Goal: Information Seeking & Learning: Find specific fact

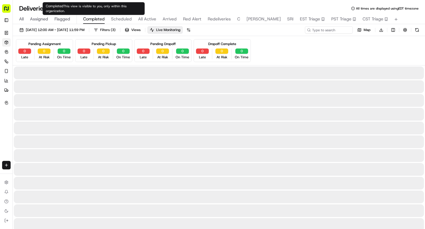
click at [87, 21] on span "Completed" at bounding box center [94, 19] width 22 height 6
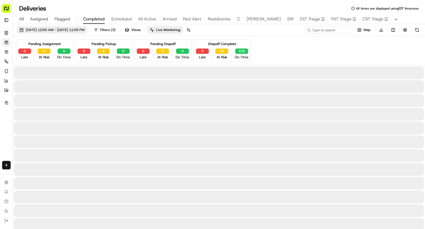
click at [118, 27] on button "Filters ( 3 )" at bounding box center [104, 29] width 27 height 7
click at [84, 30] on span "09/17/2025 12:00 AM - 09/17/2025 11:59 PM" at bounding box center [55, 30] width 59 height 5
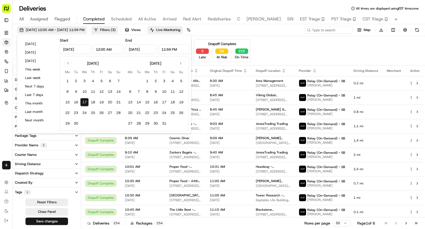
type input "Sep 17, 2025"
type input "12:00 AM"
type input "Sep 17, 2025"
type input "11:59 PM"
click at [94, 102] on button "18" at bounding box center [93, 102] width 8 height 8
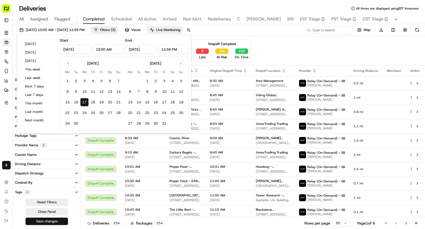
click at [94, 102] on button "18" at bounding box center [93, 102] width 8 height 8
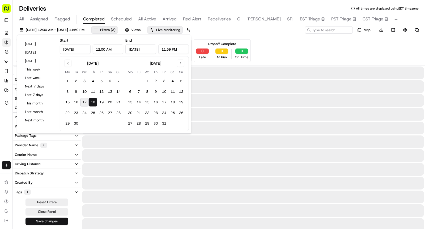
type input "Sep 18, 2025"
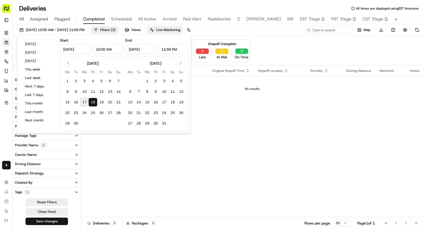
click at [57, 221] on button "Save changes" at bounding box center [46, 221] width 42 height 7
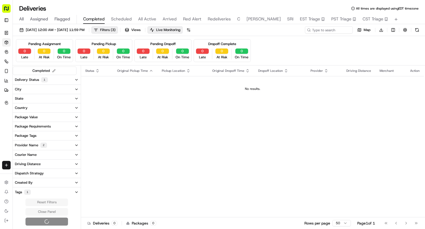
click at [57, 221] on div "Reset Filters Close Panel" at bounding box center [47, 212] width 68 height 27
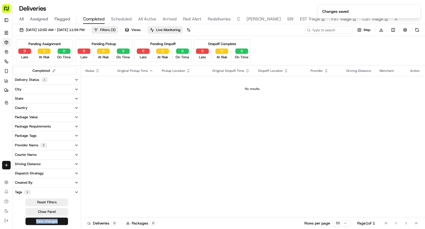
click at [127, 20] on span "Scheduled" at bounding box center [121, 19] width 21 height 6
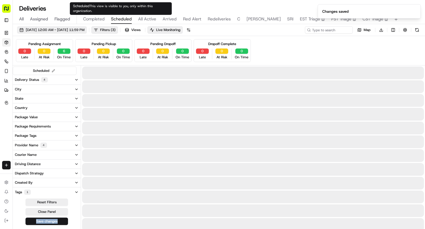
click at [73, 31] on span "09/17/2025 12:00 AM - 09/17/2025 11:59 PM" at bounding box center [55, 30] width 59 height 5
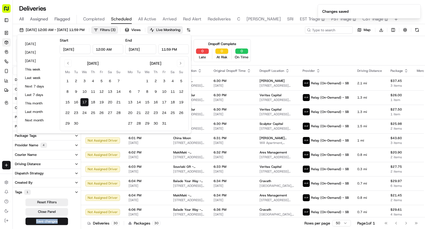
type input "Sep 17, 2025"
type input "12:00 AM"
type input "Sep 17, 2025"
type input "11:59 PM"
click at [92, 102] on button "18" at bounding box center [93, 102] width 8 height 8
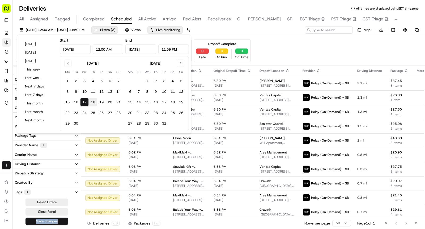
click at [92, 102] on button "18" at bounding box center [93, 102] width 8 height 8
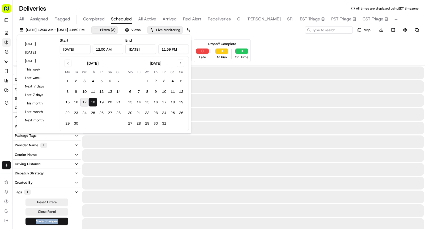
click at [92, 102] on button "18" at bounding box center [93, 102] width 8 height 8
type input "Sep 18, 2025"
click at [56, 219] on button "Save changes" at bounding box center [46, 221] width 42 height 7
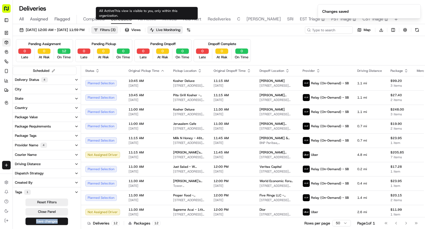
click at [150, 19] on span "All Active" at bounding box center [147, 19] width 18 height 6
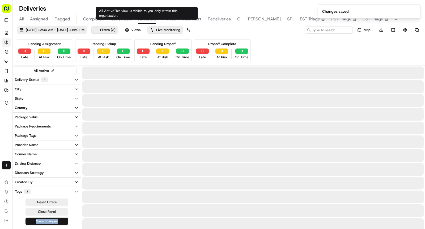
click at [84, 31] on span "09/17/2025 12:00 AM - 09/17/2025 11:59 PM" at bounding box center [55, 30] width 59 height 5
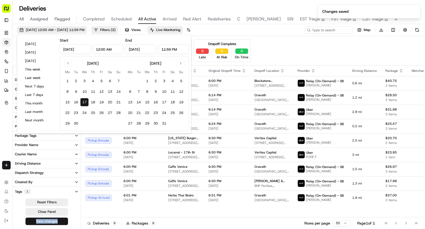
type input "Sep 17, 2025"
type input "12:00 AM"
type input "Sep 17, 2025"
type input "11:59 PM"
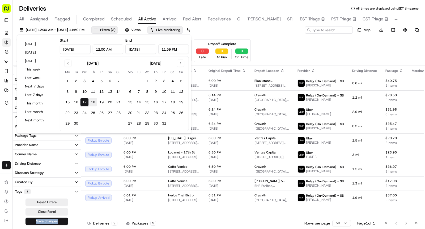
click at [91, 100] on button "18" at bounding box center [93, 102] width 8 height 8
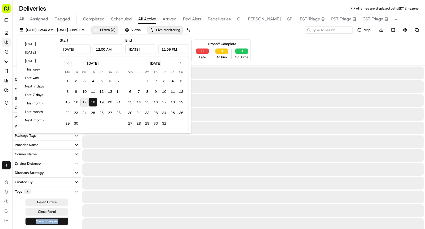
type input "Sep 18, 2025"
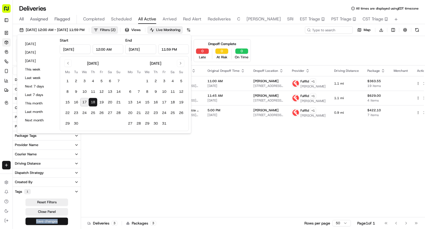
click at [56, 220] on button "Save changes" at bounding box center [46, 221] width 42 height 7
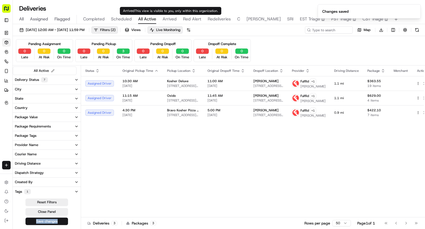
click at [167, 21] on span "Arrived" at bounding box center [169, 19] width 14 height 6
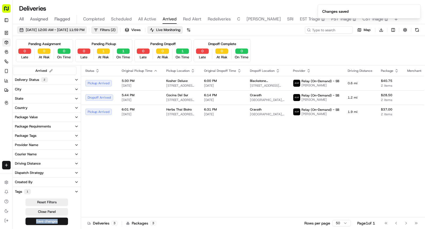
click at [84, 32] on span "09/17/2025 12:00 AM - 09/17/2025 11:59 PM" at bounding box center [55, 30] width 59 height 5
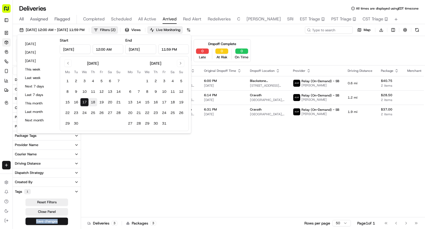
click at [91, 102] on button "18" at bounding box center [93, 102] width 8 height 8
type input "Sep 18, 2025"
click at [91, 102] on button "18" at bounding box center [93, 102] width 8 height 8
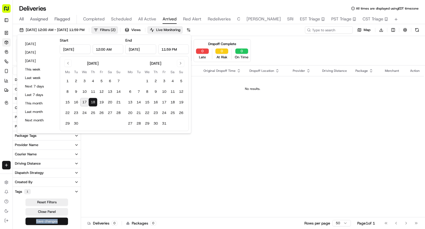
click at [57, 220] on button "Save changes" at bounding box center [46, 221] width 42 height 7
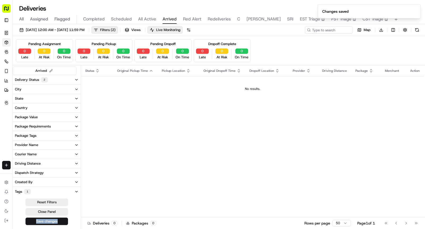
click at [192, 19] on span "Red Alert" at bounding box center [192, 19] width 18 height 6
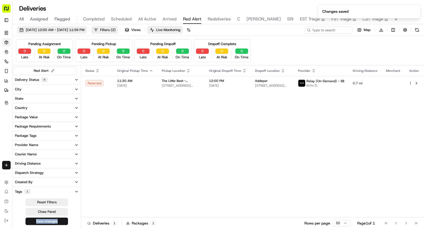
click at [84, 29] on span "09/17/2025 12:00 AM - 09/17/2025 11:59 PM" at bounding box center [55, 30] width 59 height 5
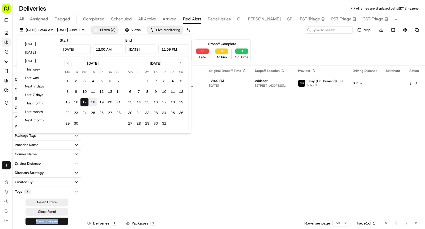
click at [91, 101] on button "18" at bounding box center [93, 102] width 8 height 8
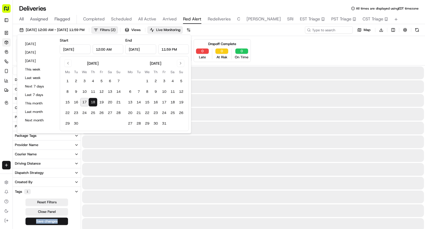
type input "Sep 18, 2025"
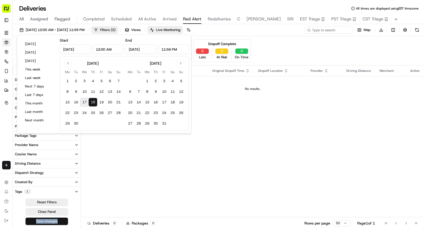
click at [59, 220] on button "Save changes" at bounding box center [46, 221] width 42 height 7
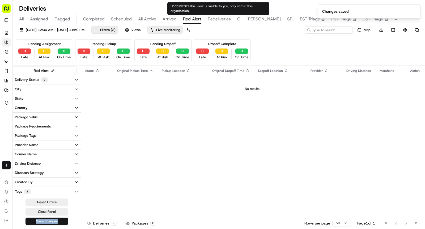
click at [225, 16] on span "Redeliveries" at bounding box center [219, 19] width 23 height 6
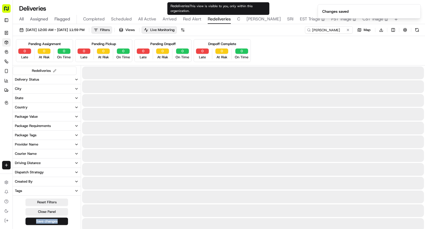
type input "REDEL"
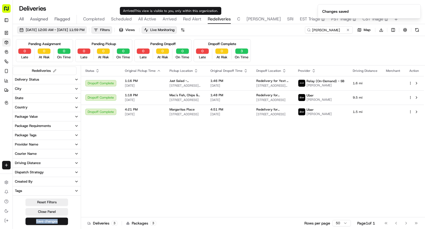
click at [75, 29] on span "09/17/2025 12:00 AM - 09/17/2025 11:59 PM" at bounding box center [55, 30] width 59 height 5
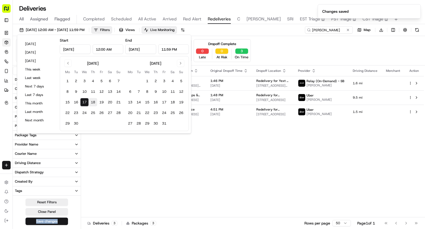
click at [89, 101] on button "18" at bounding box center [93, 102] width 8 height 8
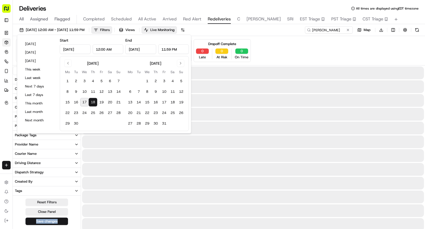
type input "Sep 18, 2025"
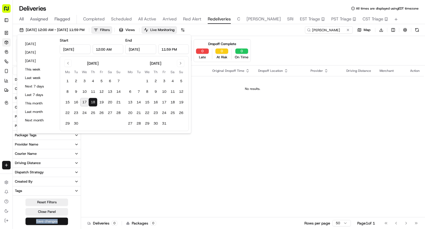
click at [53, 222] on button "Save changes" at bounding box center [46, 221] width 42 height 7
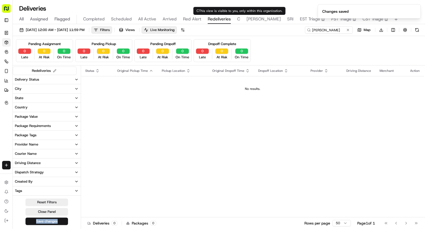
click at [237, 18] on span "C" at bounding box center [238, 19] width 3 height 6
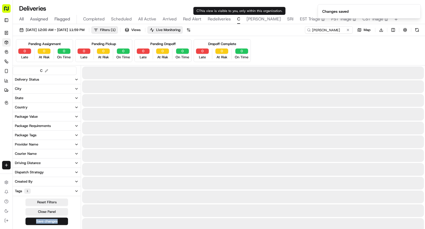
type input "Cockroach Labs"
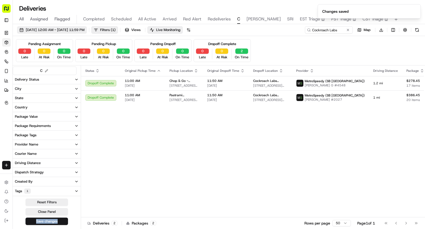
click at [84, 29] on span "09/17/2025 12:00 AM - 09/17/2025 11:59 PM" at bounding box center [55, 30] width 59 height 5
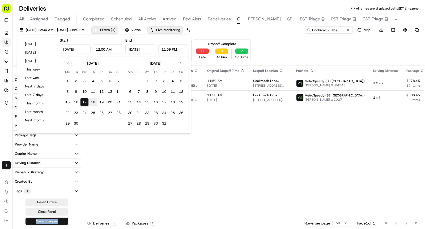
click at [91, 103] on button "18" at bounding box center [93, 102] width 8 height 8
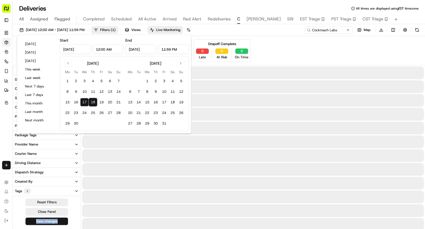
type input "Sep 18, 2025"
click at [91, 103] on button "18" at bounding box center [93, 102] width 8 height 8
type input "Sep 18, 2025"
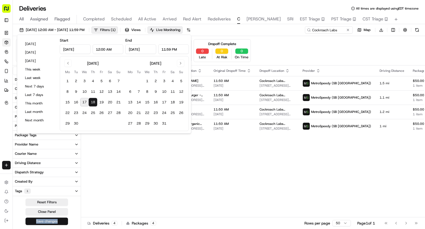
click at [58, 222] on button "Save changes" at bounding box center [46, 221] width 42 height 7
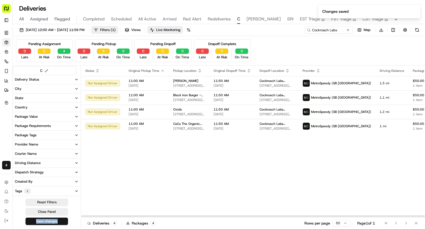
click at [250, 19] on span "SHAW" at bounding box center [263, 19] width 34 height 6
type input "D.E."
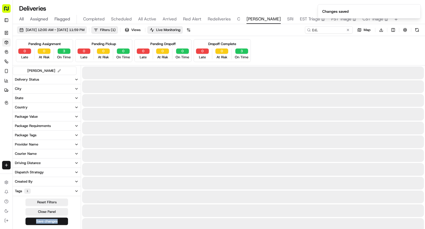
click at [84, 30] on span "09/17/2025 12:00 AM - 09/17/2025 11:59 PM" at bounding box center [55, 30] width 59 height 5
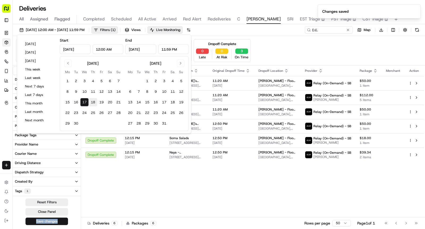
click at [93, 99] on button "18" at bounding box center [93, 102] width 8 height 8
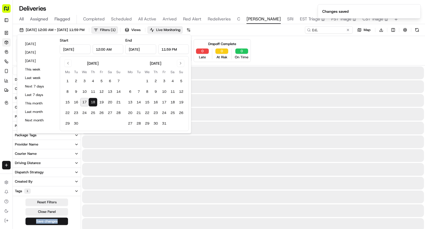
type input "Sep 18, 2025"
click at [62, 220] on button "Save changes" at bounding box center [46, 221] width 42 height 7
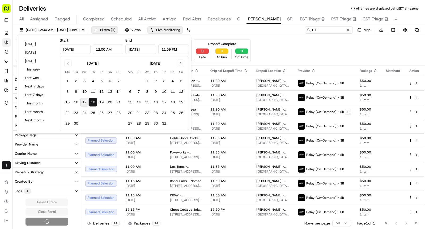
click at [62, 220] on div "Reset Filters Close Panel" at bounding box center [47, 212] width 68 height 27
click at [57, 221] on div "Reset Filters Close Panel" at bounding box center [47, 212] width 68 height 27
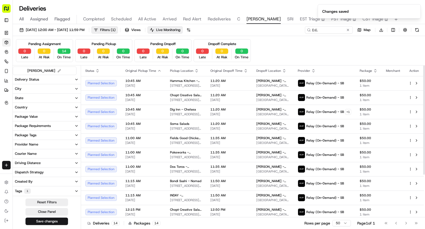
click at [287, 19] on span "SRI" at bounding box center [290, 19] width 6 height 6
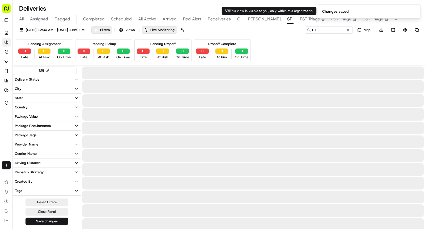
type input "DESRI"
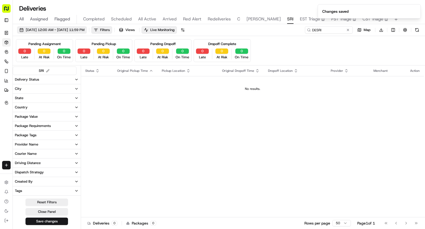
click at [84, 31] on span "09/17/2025 12:00 AM - 09/17/2025 11:59 PM" at bounding box center [55, 30] width 59 height 5
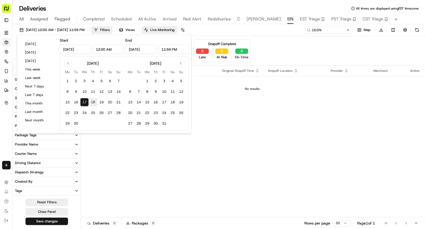
click at [94, 103] on button "18" at bounding box center [93, 102] width 8 height 8
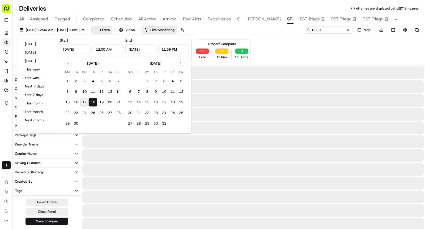
type input "Sep 18, 2025"
click at [94, 103] on button "18" at bounding box center [93, 102] width 8 height 8
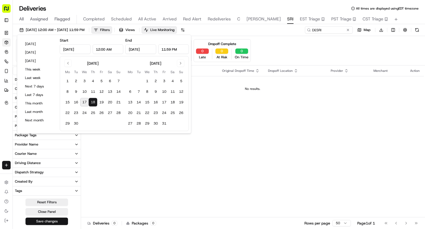
click at [58, 222] on button "Save changes" at bounding box center [46, 221] width 42 height 7
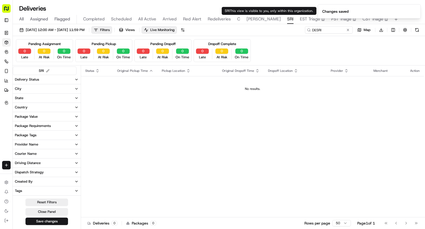
click at [250, 19] on span "SHAW" at bounding box center [263, 19] width 34 height 6
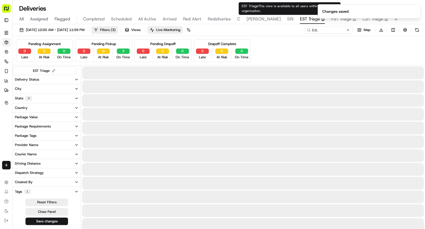
type input "Moneyl"
click at [300, 19] on span "EST Triage" at bounding box center [310, 19] width 20 height 6
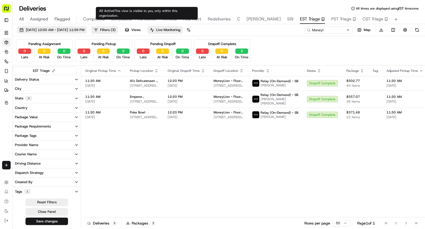
click at [84, 29] on span "09/17/2025 12:00 AM - 09/17/2025 11:59 PM" at bounding box center [55, 30] width 59 height 5
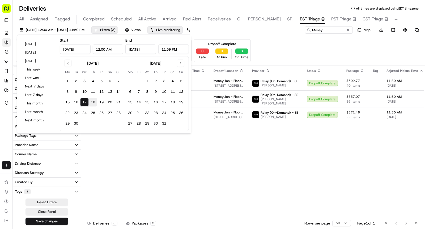
click at [91, 102] on button "18" at bounding box center [93, 102] width 8 height 8
type input "Sep 18, 2025"
click at [91, 102] on button "18" at bounding box center [93, 102] width 8 height 8
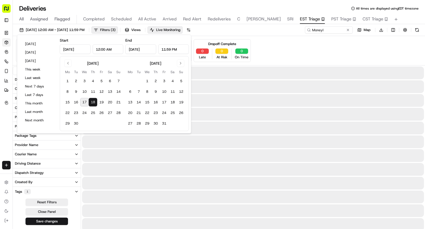
type input "Sep 18, 2025"
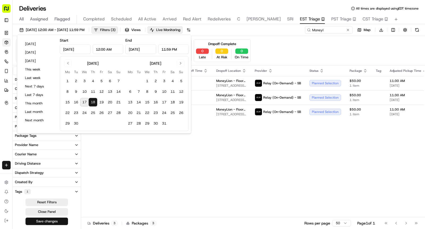
click at [59, 219] on button "Save changes" at bounding box center [46, 221] width 42 height 7
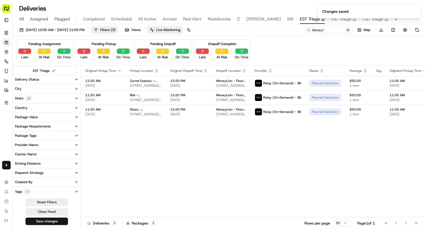
click at [348, 29] on button at bounding box center [347, 29] width 5 height 5
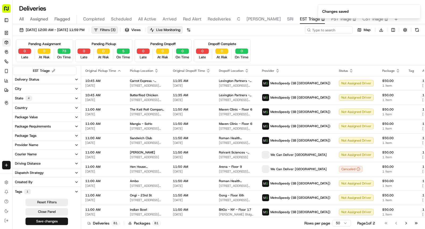
click at [287, 18] on span "SRI" at bounding box center [290, 19] width 6 height 6
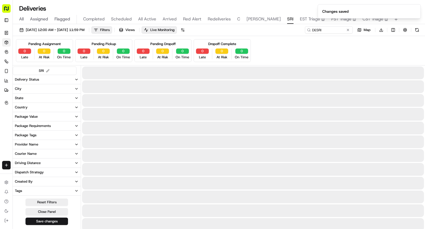
click at [300, 17] on span "EST Triage" at bounding box center [310, 19] width 20 height 6
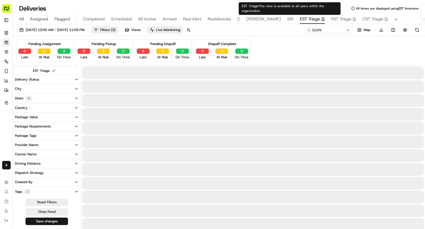
type input "Moneyl"
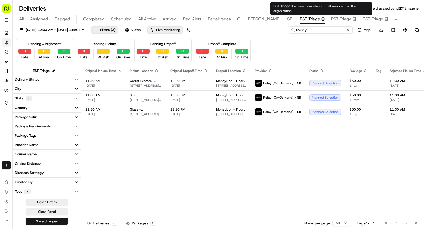
click at [344, 29] on input "Moneyl" at bounding box center [321, 29] width 64 height 7
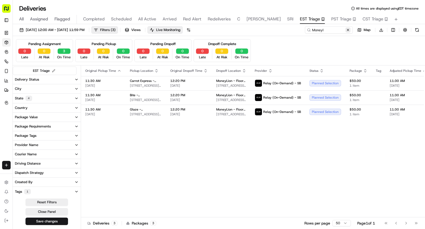
click at [347, 29] on button at bounding box center [347, 29] width 5 height 5
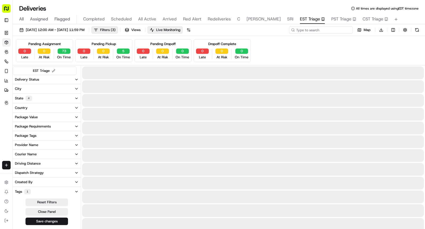
click at [347, 29] on input at bounding box center [321, 29] width 64 height 7
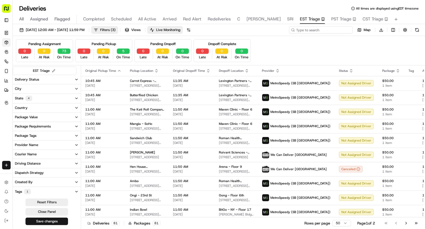
click at [314, 31] on input at bounding box center [321, 29] width 64 height 7
click at [50, 220] on button "Save changes" at bounding box center [46, 221] width 42 height 7
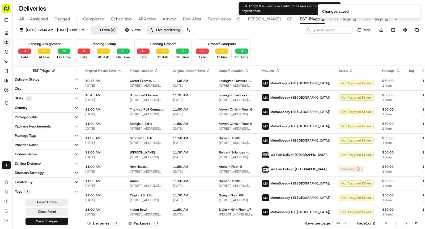
click at [287, 19] on span "SRI" at bounding box center [290, 19] width 6 height 6
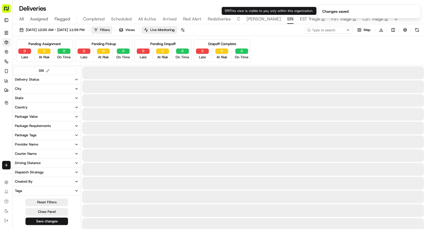
type input "DESRI"
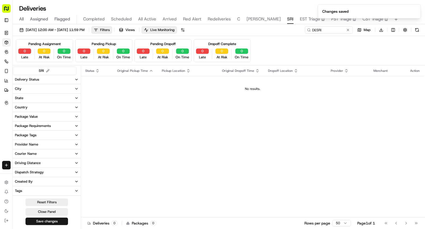
click at [273, 17] on div "All Assigned Flagged Completed Scheduled All Active Arrived Red Alert Redeliver…" at bounding box center [219, 19] width 412 height 9
click at [300, 17] on span "EST Triage" at bounding box center [310, 19] width 20 height 6
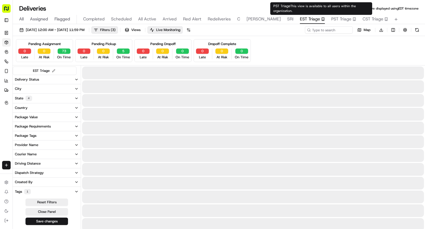
click at [331, 19] on span "PST Triage" at bounding box center [341, 19] width 20 height 6
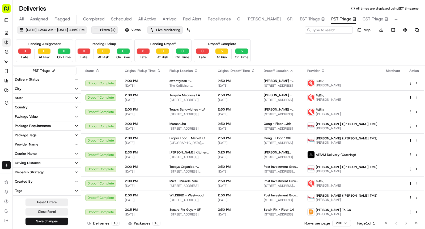
click at [49, 29] on span "09/17/2025 12:00 AM - 09/17/2025 11:59 PM" at bounding box center [55, 30] width 59 height 5
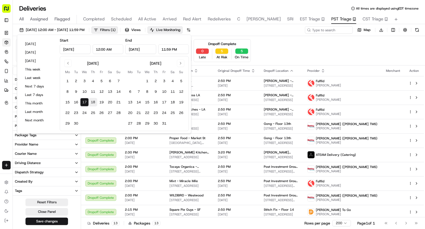
click at [93, 102] on button "18" at bounding box center [93, 102] width 8 height 8
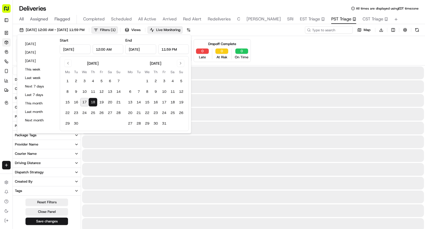
type input "Sep 18, 2025"
click at [93, 102] on button "18" at bounding box center [93, 102] width 8 height 8
click at [58, 220] on button "Save changes" at bounding box center [46, 221] width 42 height 7
click at [58, 221] on div "Reset Filters Close Panel Save changes" at bounding box center [47, 212] width 68 height 27
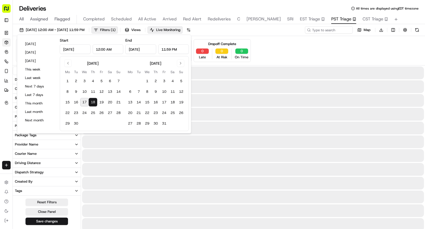
click at [58, 221] on div "Reset Filters Close Panel Save changes" at bounding box center [47, 212] width 68 height 27
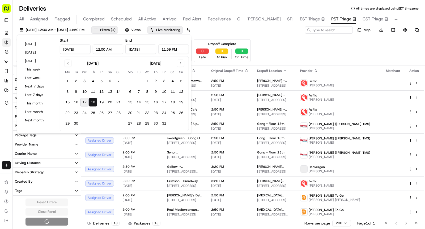
click at [58, 221] on div "Reset Filters Close Panel" at bounding box center [47, 212] width 68 height 27
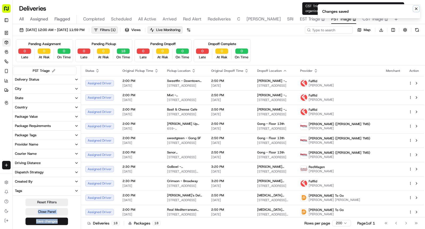
click at [415, 10] on icon "Notifications (F8)" at bounding box center [416, 9] width 4 height 4
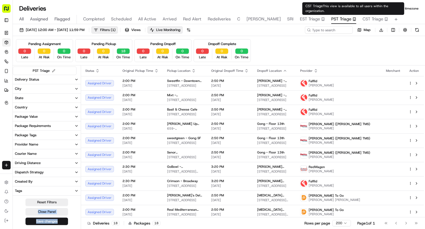
click at [362, 18] on span "CST Triage" at bounding box center [372, 19] width 21 height 6
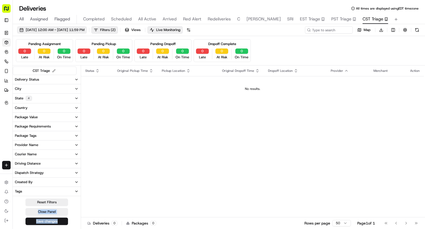
click at [81, 30] on span "09/17/2025 12:00 AM - 09/17/2025 11:59 PM" at bounding box center [55, 30] width 59 height 5
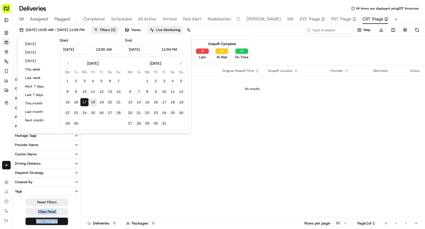
click at [94, 101] on button "18" at bounding box center [93, 102] width 8 height 8
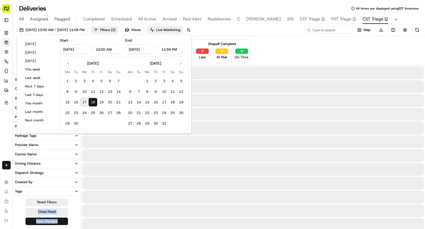
type input "Sep 18, 2025"
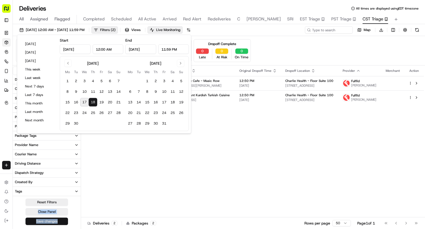
click at [46, 220] on button "Save changes" at bounding box center [46, 221] width 42 height 7
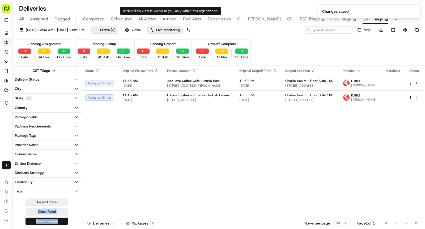
click at [168, 20] on span "Arrived" at bounding box center [169, 19] width 14 height 6
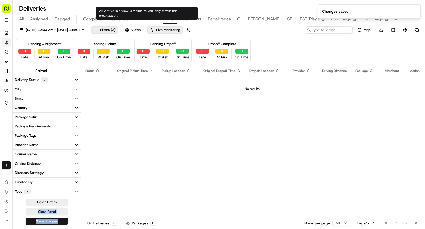
click at [142, 16] on span "All Active" at bounding box center [147, 19] width 18 height 6
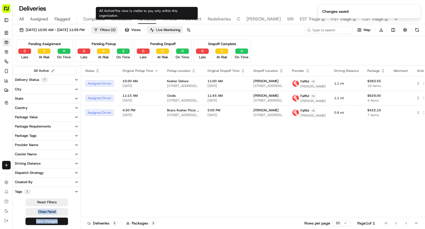
click at [125, 21] on span "Scheduled" at bounding box center [121, 19] width 21 height 6
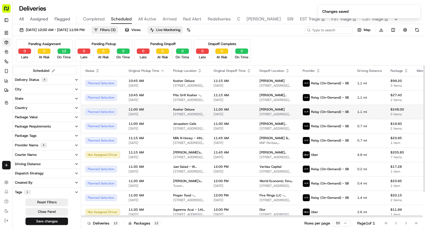
click at [255, 116] on td "Paul Weiss 1285 6th Ave, New York, NY 10019, USA" at bounding box center [276, 112] width 43 height 14
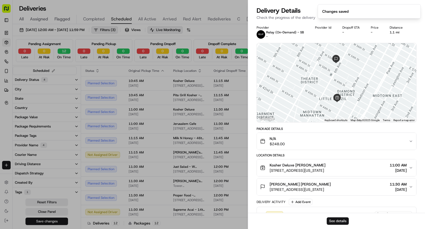
click at [335, 221] on button "See details" at bounding box center [338, 221] width 22 height 7
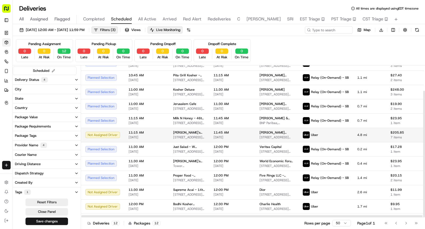
scroll to position [30, 0]
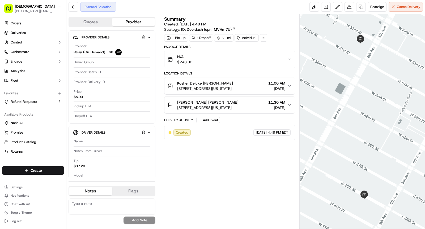
click at [263, 38] on icon at bounding box center [263, 38] width 5 height 5
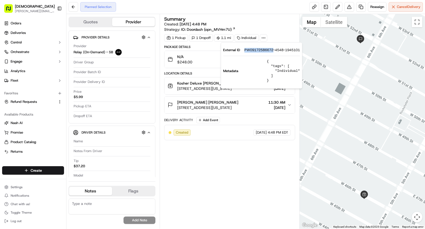
drag, startPoint x: 264, startPoint y: 51, endPoint x: 273, endPoint y: 52, distance: 8.8
click at [273, 52] on div "External ID PW09172586672-4548-1945101" at bounding box center [261, 50] width 77 height 5
copy div "PW09172586672"
